Goal: Register for event/course

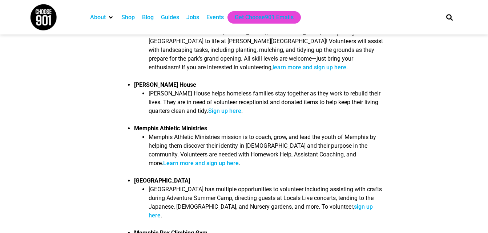
scroll to position [538, 0]
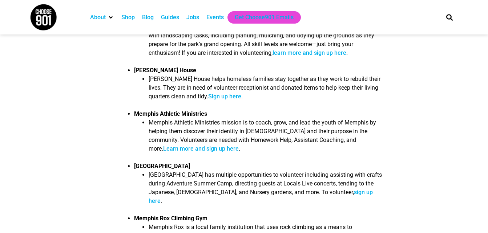
click at [170, 149] on link "Learn more and sign up here" at bounding box center [201, 148] width 76 height 7
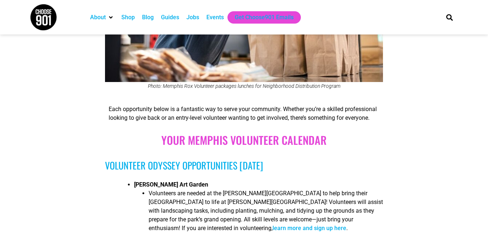
scroll to position [364, 0]
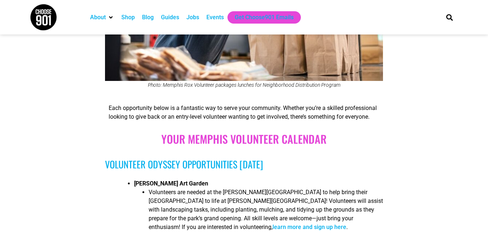
click at [216, 18] on div "Events" at bounding box center [215, 17] width 17 height 9
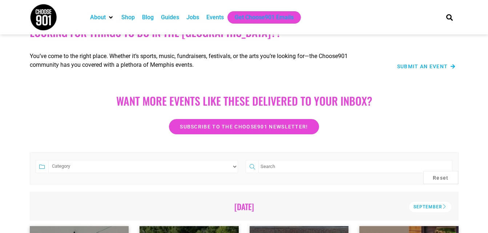
scroll to position [44, 0]
